Goal: Task Accomplishment & Management: Complete application form

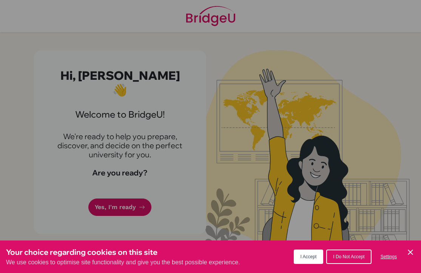
click at [310, 258] on span "I Accept" at bounding box center [309, 256] width 16 height 5
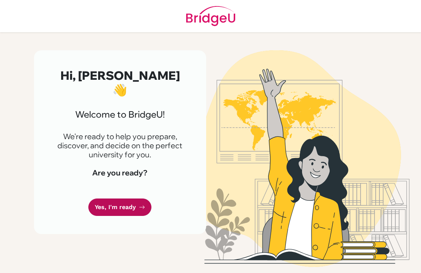
click at [130, 198] on link "Yes, I'm ready" at bounding box center [119, 207] width 63 height 18
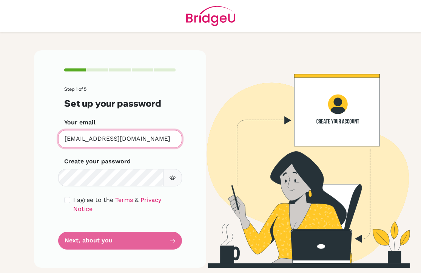
click at [122, 138] on input "[EMAIL_ADDRESS][DOMAIN_NAME]" at bounding box center [120, 139] width 124 height 18
drag, startPoint x: 135, startPoint y: 137, endPoint x: 59, endPoint y: 136, distance: 75.5
click at [59, 136] on input "[EMAIL_ADDRESS][DOMAIN_NAME]" at bounding box center [120, 139] width 124 height 18
drag, startPoint x: 132, startPoint y: 137, endPoint x: 63, endPoint y: 135, distance: 68.8
click at [63, 135] on input "[EMAIL_ADDRESS][DOMAIN_NAME]" at bounding box center [120, 139] width 124 height 18
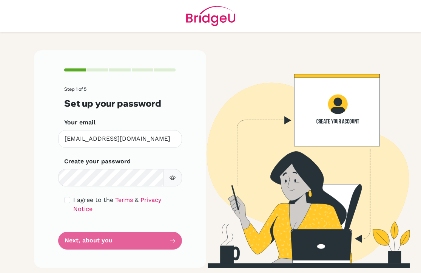
click at [175, 177] on icon "button" at bounding box center [173, 178] width 6 height 4
click at [196, 154] on div "Step 1 of 5 Set up your password Your email [EMAIL_ADDRESS][DOMAIN_NAME] Invali…" at bounding box center [120, 158] width 172 height 217
click at [173, 233] on form "Step 1 of 5 Set up your password Your email [EMAIL_ADDRESS][DOMAIN_NAME] Invali…" at bounding box center [120, 167] width 112 height 163
click at [146, 233] on form "Step 1 of 5 Set up your password Your email [EMAIL_ADDRESS][DOMAIN_NAME] Invali…" at bounding box center [120, 167] width 112 height 163
click at [134, 230] on form "Step 1 of 5 Set up your password Your email [EMAIL_ADDRESS][DOMAIN_NAME] Invali…" at bounding box center [120, 167] width 112 height 163
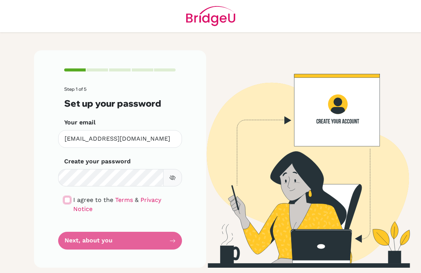
click at [67, 201] on input "checkbox" at bounding box center [67, 200] width 6 height 6
checkbox input "true"
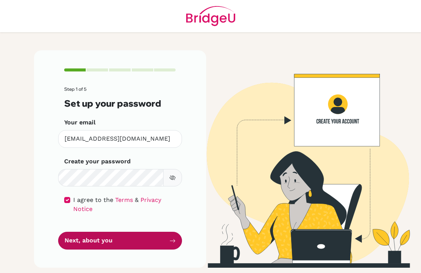
click at [96, 232] on button "Next, about you" at bounding box center [120, 241] width 124 height 18
